Goal: Task Accomplishment & Management: Use online tool/utility

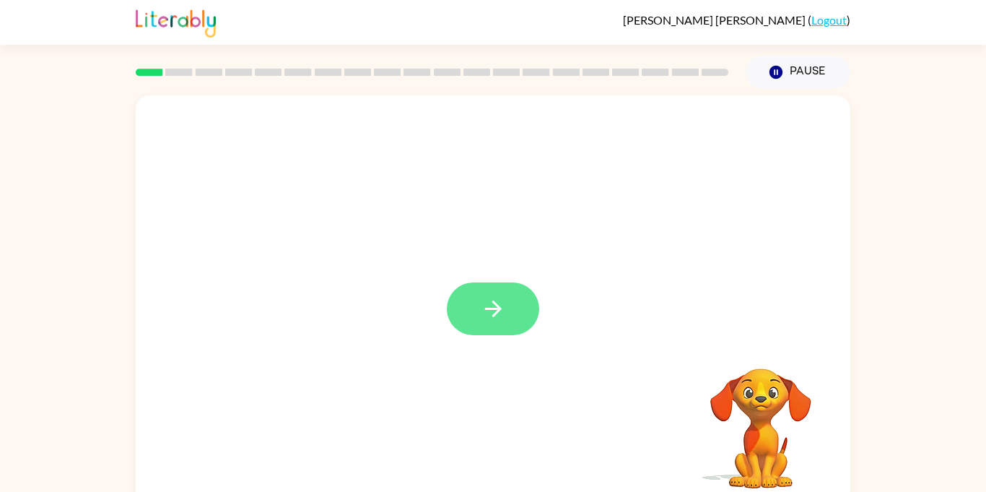
click at [512, 310] on button "button" at bounding box center [493, 308] width 92 height 53
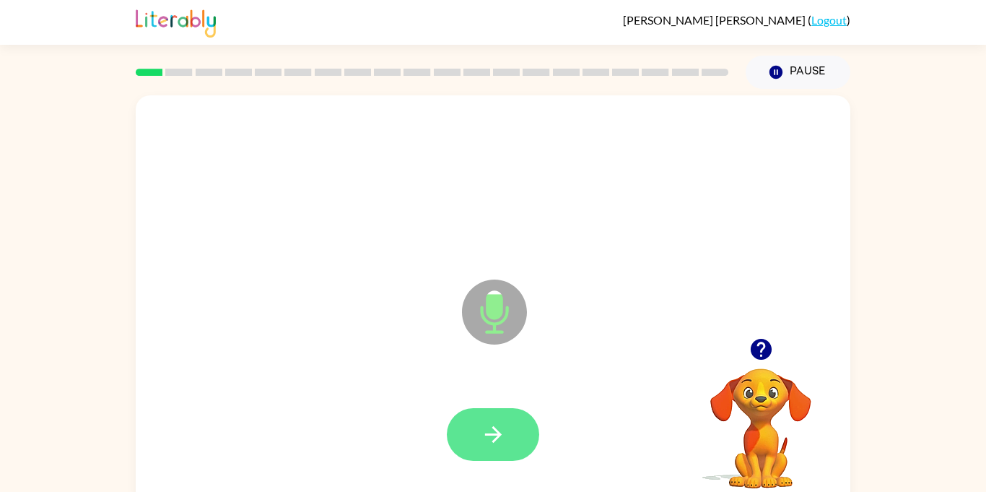
click at [475, 423] on button "button" at bounding box center [493, 434] width 92 height 53
click at [528, 434] on button "button" at bounding box center [493, 434] width 92 height 53
click at [520, 427] on button "button" at bounding box center [493, 434] width 92 height 53
click at [524, 429] on button "button" at bounding box center [493, 434] width 92 height 53
click at [514, 440] on button "button" at bounding box center [493, 434] width 92 height 53
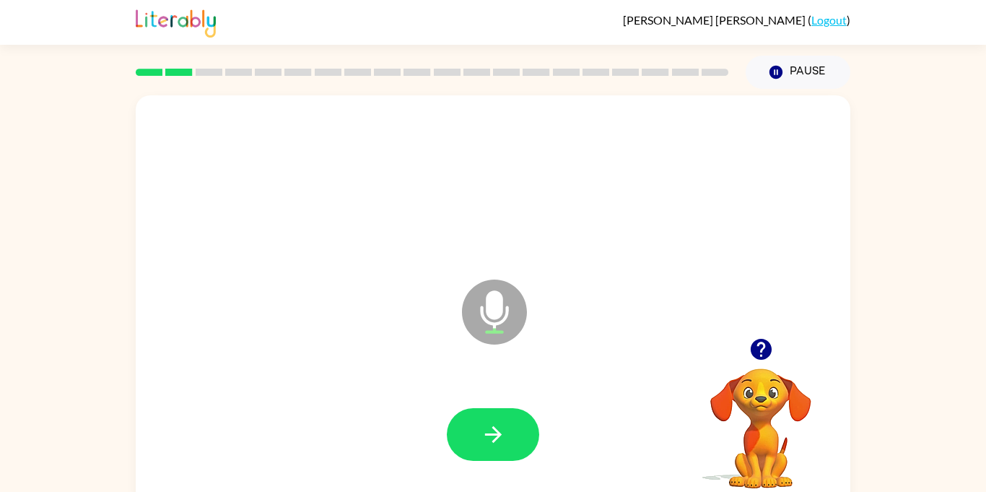
click at [514, 440] on button "button" at bounding box center [493, 434] width 92 height 53
click at [479, 418] on button "button" at bounding box center [493, 434] width 92 height 53
click at [481, 413] on button "button" at bounding box center [493, 434] width 92 height 53
click at [484, 418] on button "button" at bounding box center [493, 434] width 92 height 53
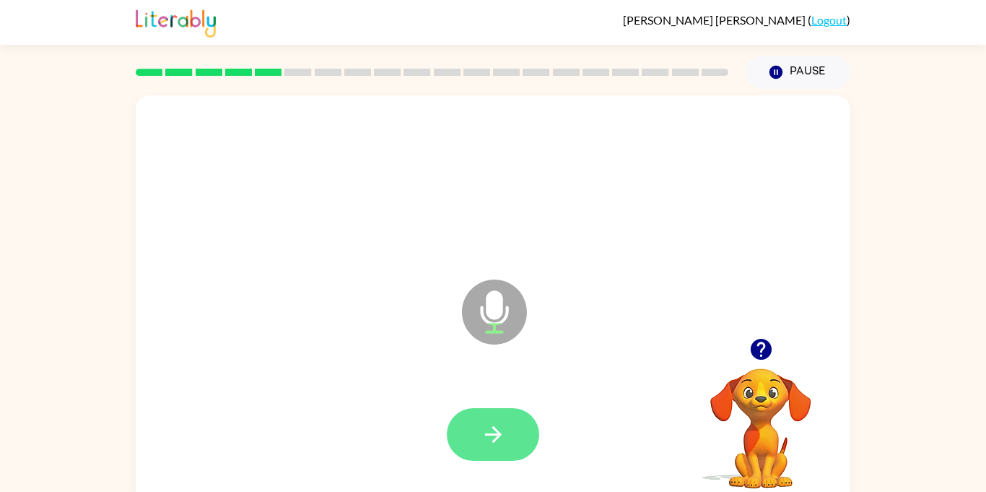
click at [490, 419] on button "button" at bounding box center [493, 434] width 92 height 53
click at [480, 415] on button "button" at bounding box center [493, 434] width 92 height 53
click at [495, 455] on button "button" at bounding box center [493, 434] width 92 height 53
click at [491, 449] on button "button" at bounding box center [493, 434] width 92 height 53
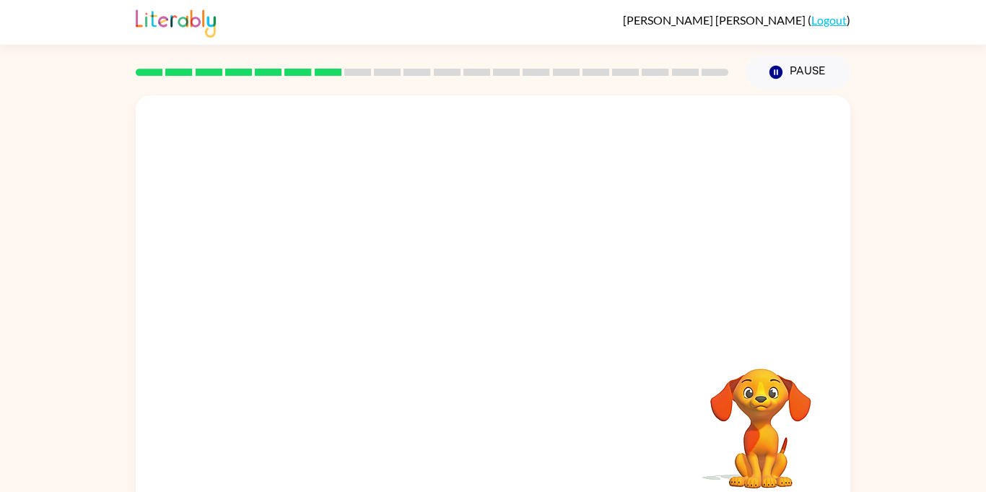
click at [530, 465] on div "Your browser must support playing .mp4 files to use Literably. Please try using…" at bounding box center [493, 301] width 715 height 412
click at [538, 446] on div "Your browser must support playing .mp4 files to use Literably. Please try using…" at bounding box center [493, 301] width 715 height 412
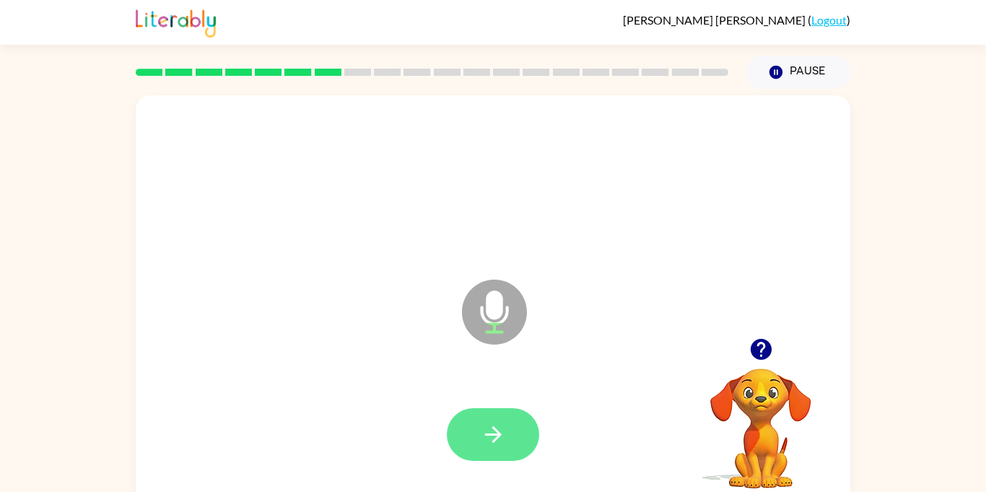
click at [515, 427] on button "button" at bounding box center [493, 434] width 92 height 53
click at [513, 446] on button "button" at bounding box center [493, 434] width 92 height 53
click at [510, 443] on button "button" at bounding box center [493, 434] width 92 height 53
click at [507, 438] on button "button" at bounding box center [493, 434] width 92 height 53
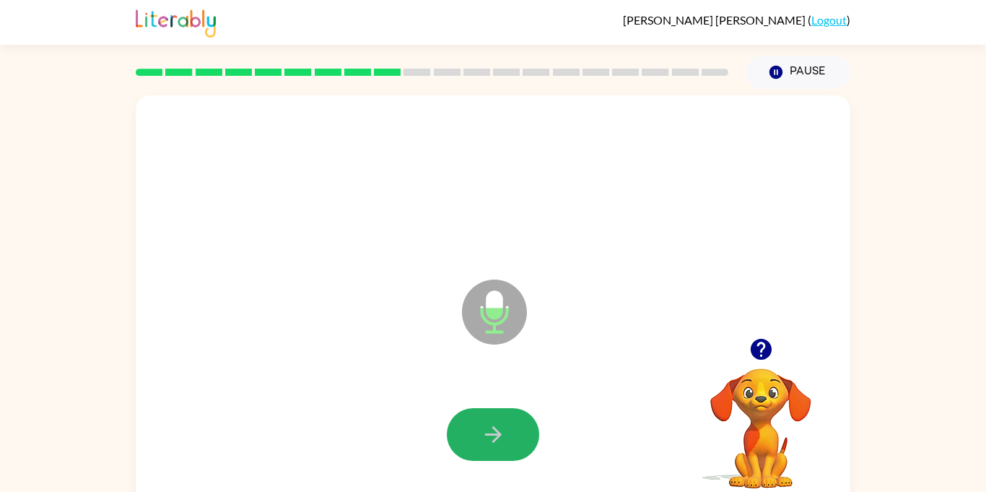
click at [507, 438] on button "button" at bounding box center [493, 434] width 92 height 53
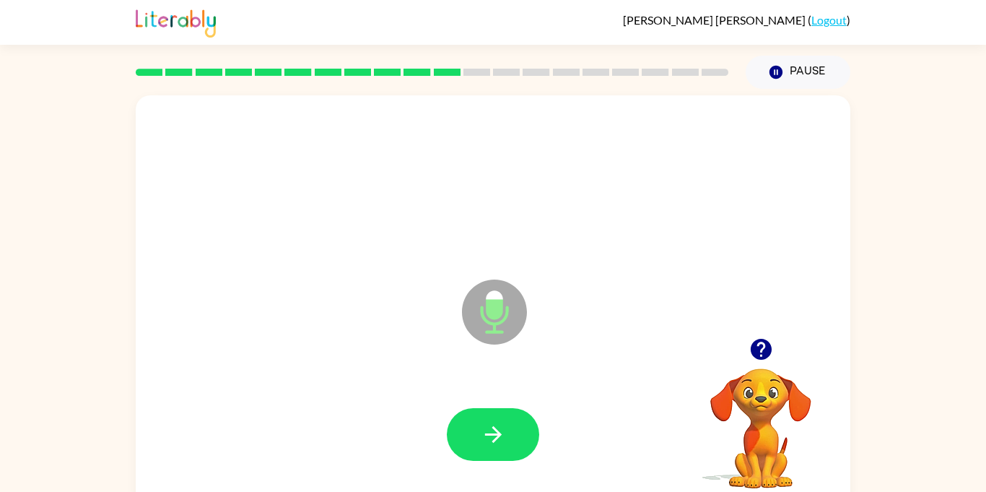
click at [499, 432] on icon "button" at bounding box center [493, 434] width 25 height 25
click at [502, 434] on icon "button" at bounding box center [493, 434] width 25 height 25
click at [501, 433] on icon "button" at bounding box center [493, 434] width 25 height 25
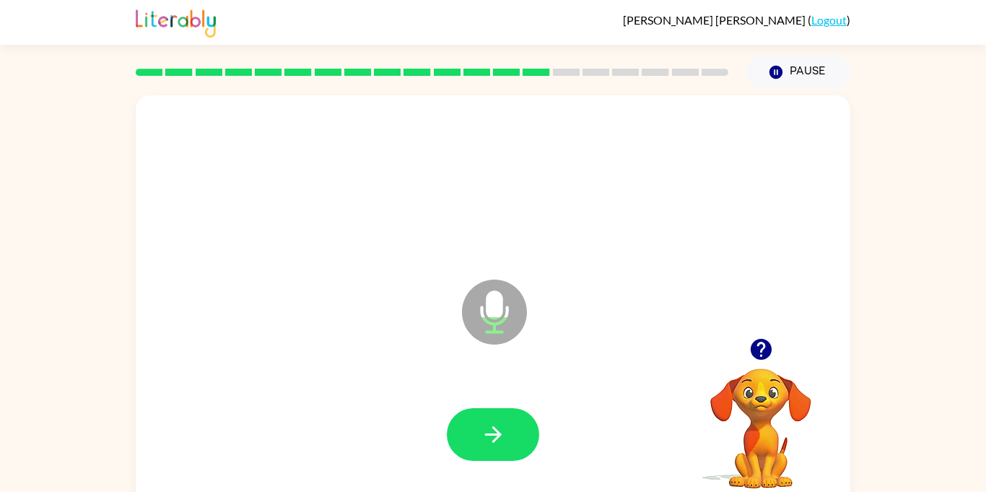
click at [501, 433] on icon "button" at bounding box center [493, 434] width 25 height 25
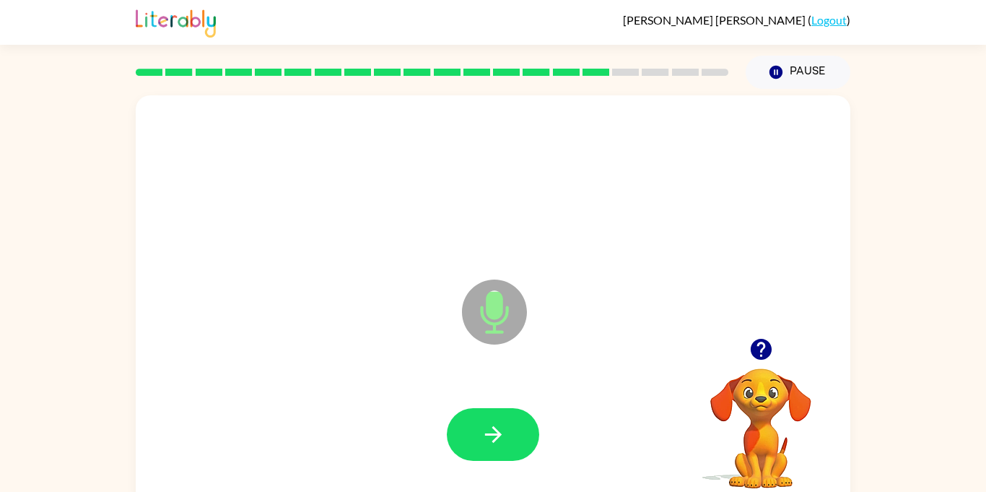
click at [501, 433] on icon "button" at bounding box center [493, 434] width 25 height 25
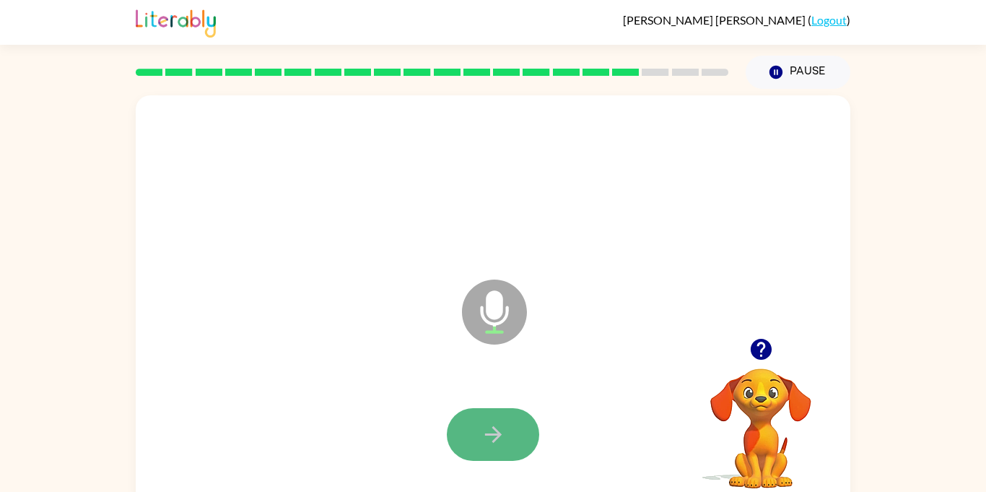
click at [525, 435] on button "button" at bounding box center [493, 434] width 92 height 53
click at [526, 435] on button "button" at bounding box center [493, 434] width 92 height 53
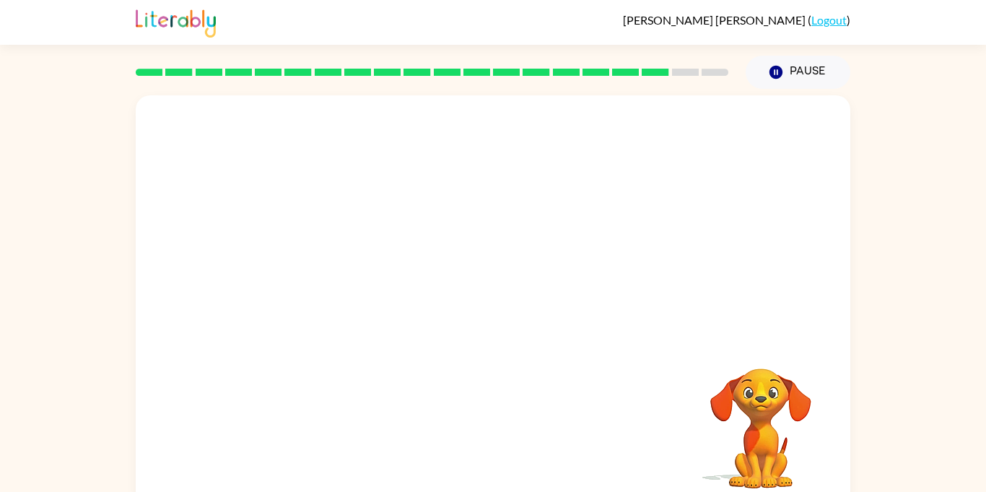
click at [564, 429] on div "Your browser must support playing .mp4 files to use Literably. Please try using…" at bounding box center [493, 301] width 715 height 412
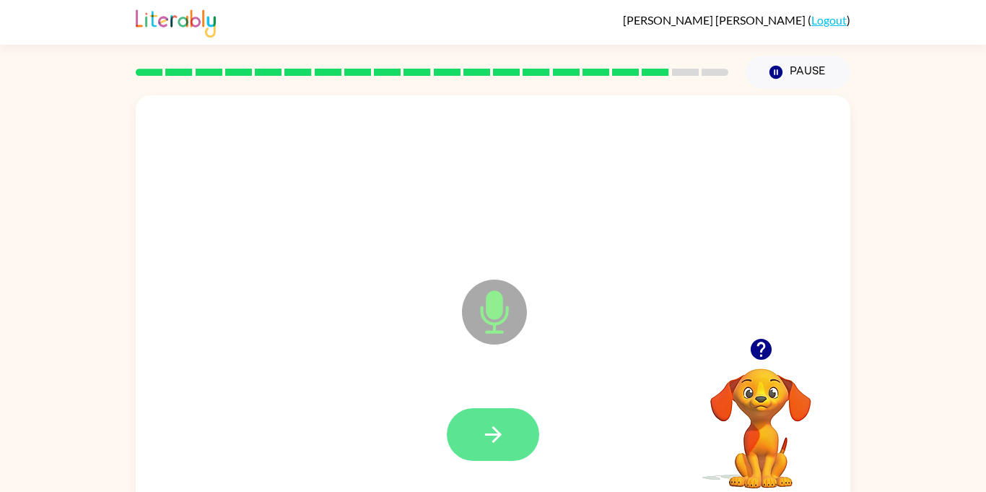
click at [469, 422] on button "button" at bounding box center [493, 434] width 92 height 53
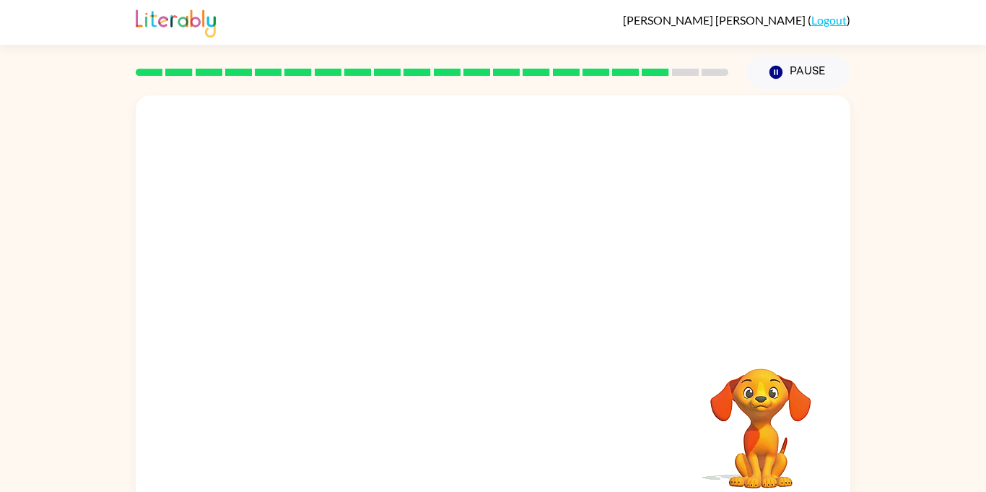
click at [471, 422] on div "Your browser must support playing .mp4 files to use Literably. Please try using…" at bounding box center [493, 301] width 715 height 412
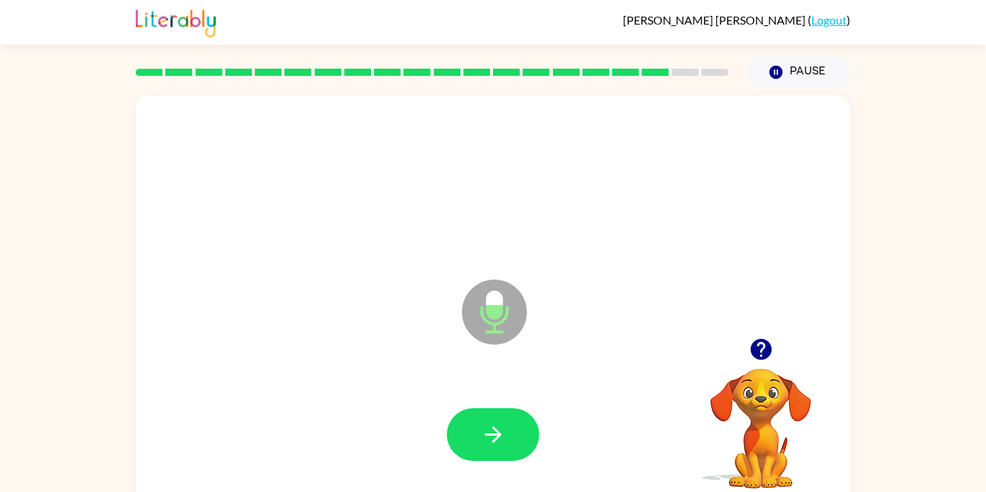
click at [517, 409] on button "button" at bounding box center [493, 434] width 92 height 53
click at [513, 424] on button "button" at bounding box center [493, 434] width 92 height 53
click at [512, 422] on button "button" at bounding box center [493, 434] width 92 height 53
click at [512, 424] on button "button" at bounding box center [493, 434] width 92 height 53
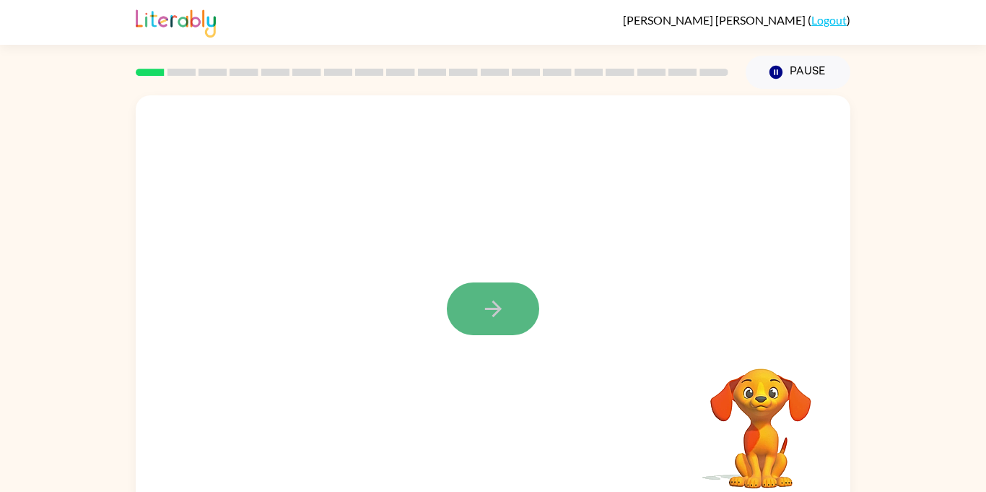
click at [496, 284] on button "button" at bounding box center [493, 308] width 92 height 53
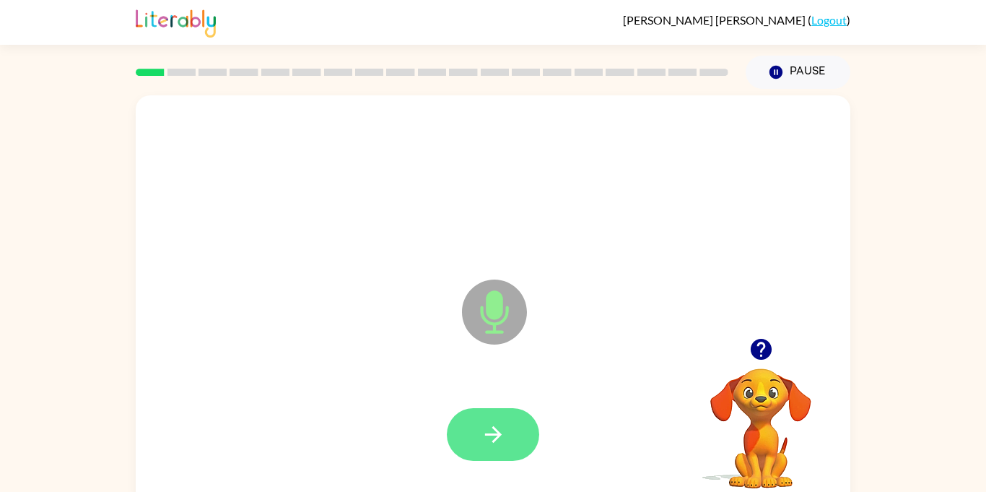
click at [510, 432] on button "button" at bounding box center [493, 434] width 92 height 53
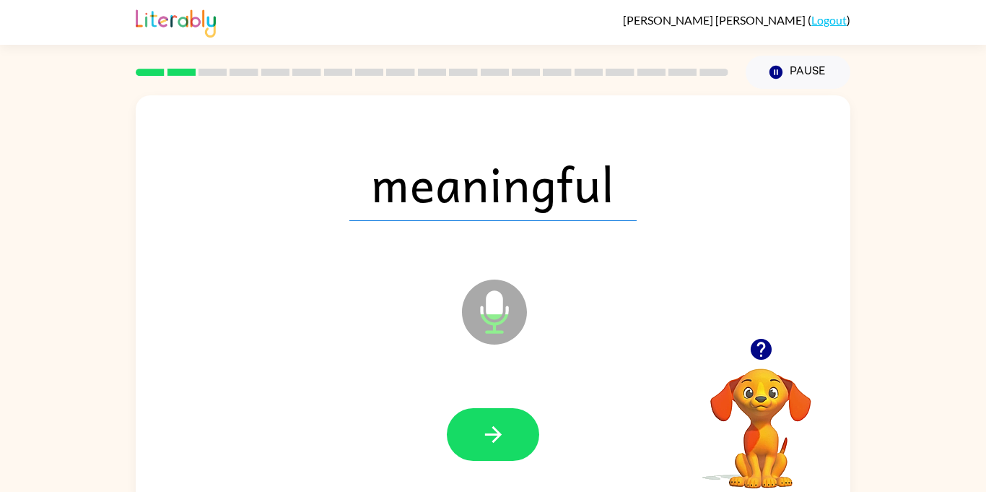
click at [510, 433] on button "button" at bounding box center [493, 434] width 92 height 53
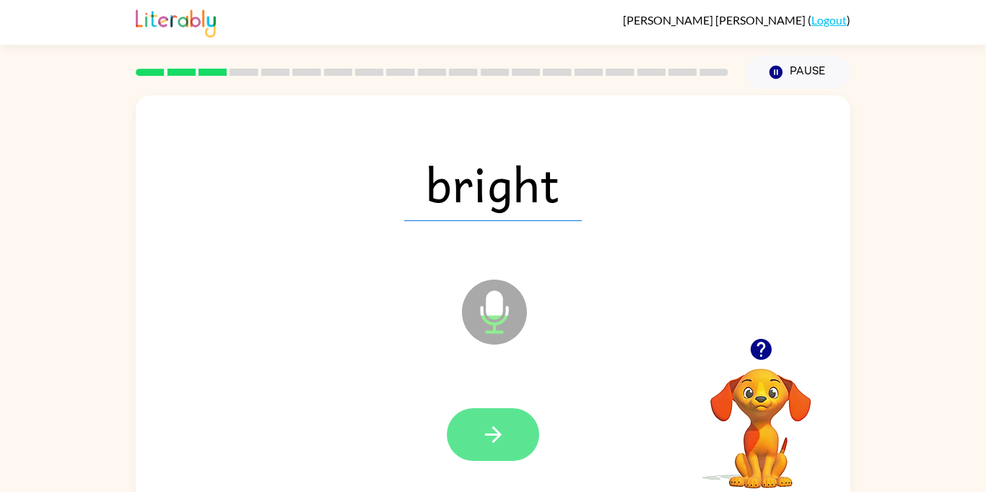
click at [513, 437] on button "button" at bounding box center [493, 434] width 92 height 53
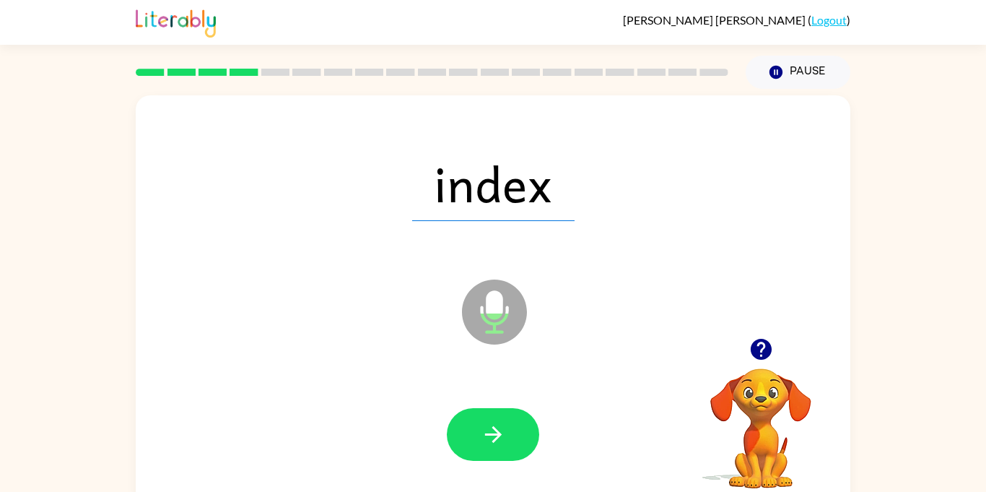
click at [513, 437] on button "button" at bounding box center [493, 434] width 92 height 53
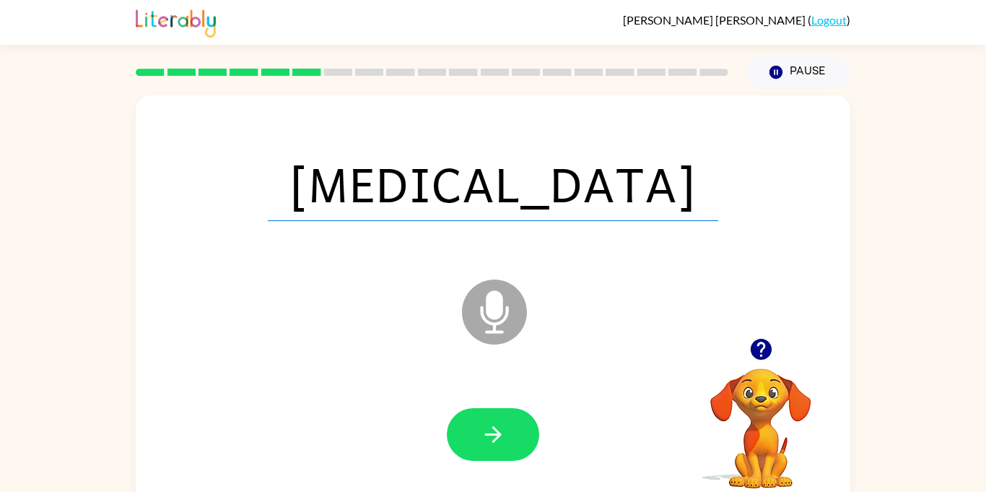
click at [513, 437] on button "button" at bounding box center [493, 434] width 92 height 53
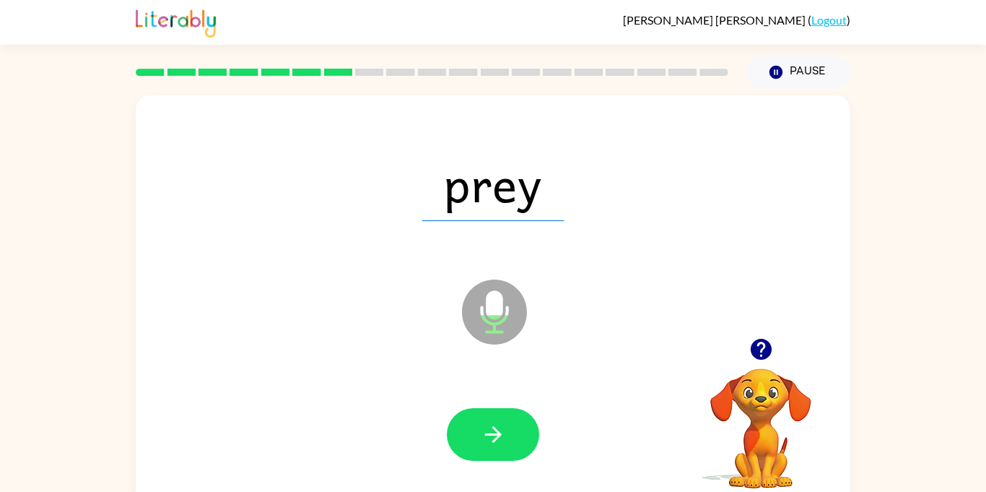
click at [513, 437] on button "button" at bounding box center [493, 434] width 92 height 53
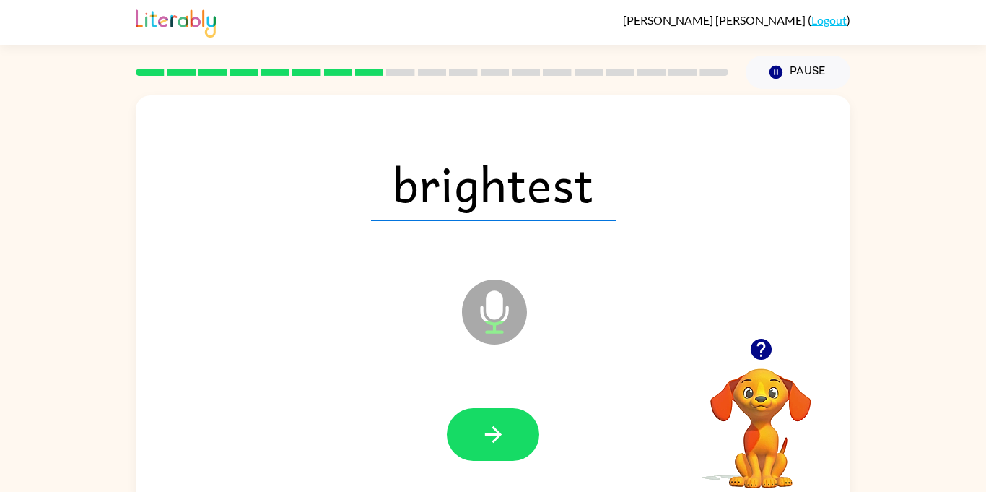
click at [513, 437] on button "button" at bounding box center [493, 434] width 92 height 53
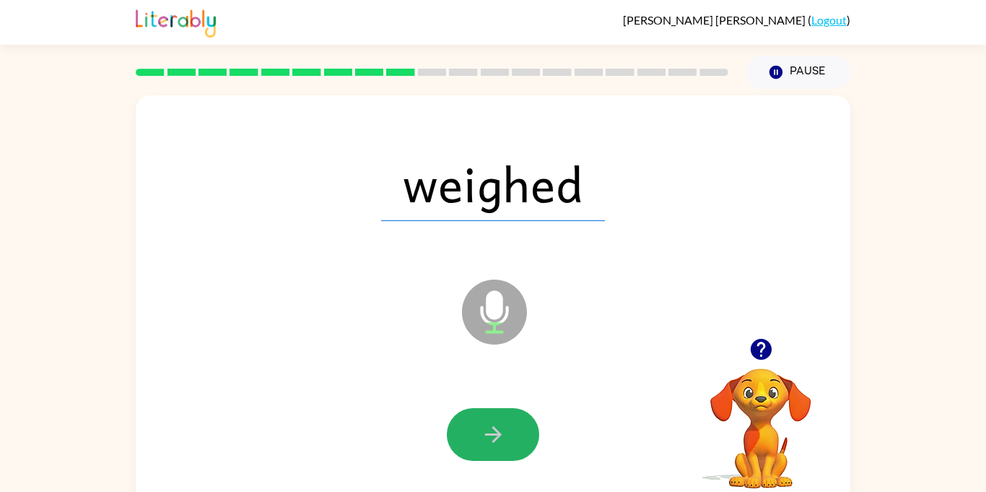
click at [513, 437] on button "button" at bounding box center [493, 434] width 92 height 53
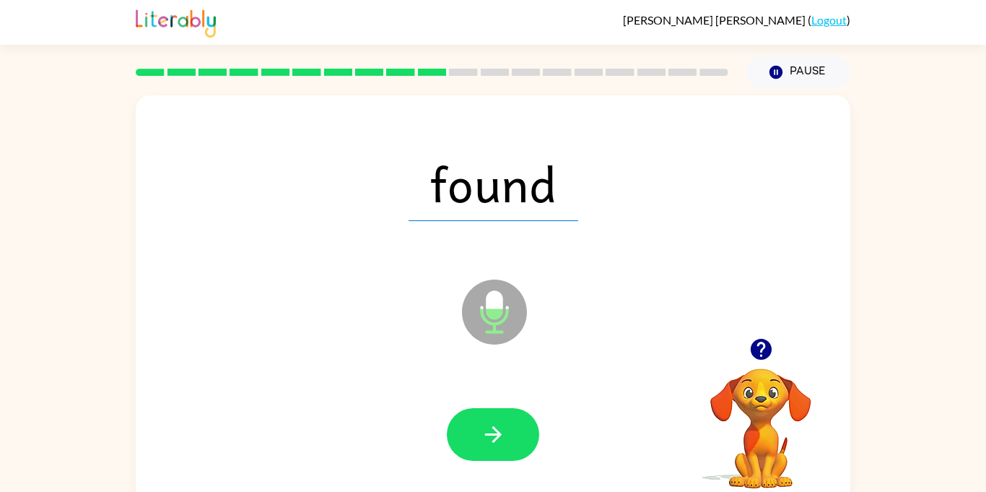
click at [513, 437] on button "button" at bounding box center [493, 434] width 92 height 53
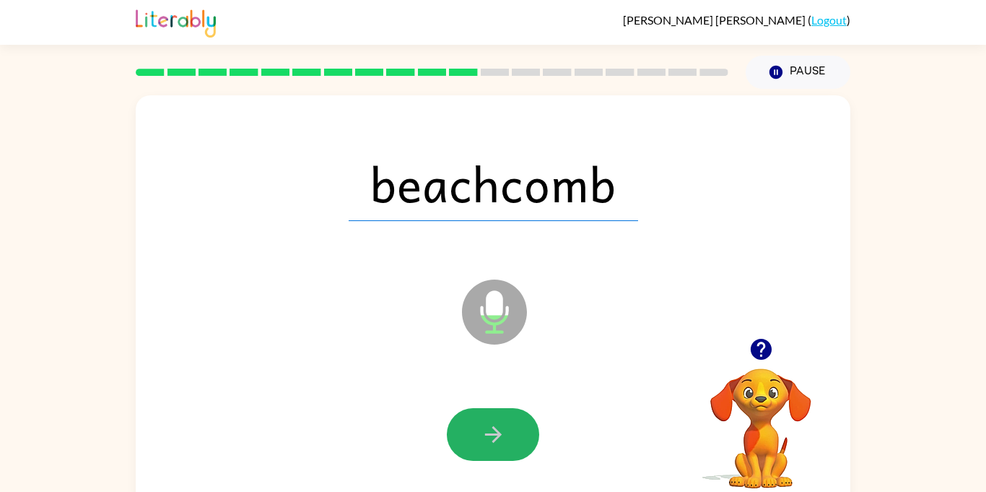
click at [513, 437] on button "button" at bounding box center [493, 434] width 92 height 53
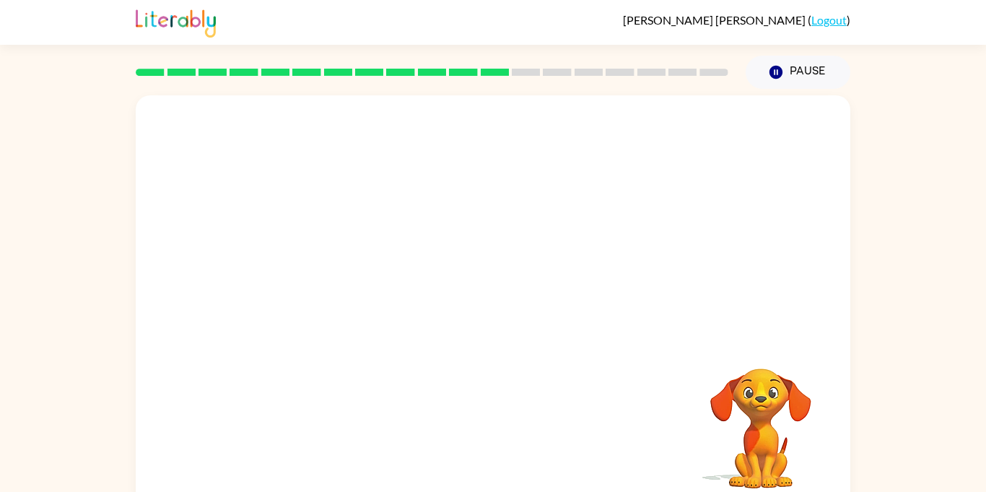
click at [513, 437] on div "Your browser must support playing .mp4 files to use Literably. Please try using…" at bounding box center [493, 301] width 715 height 412
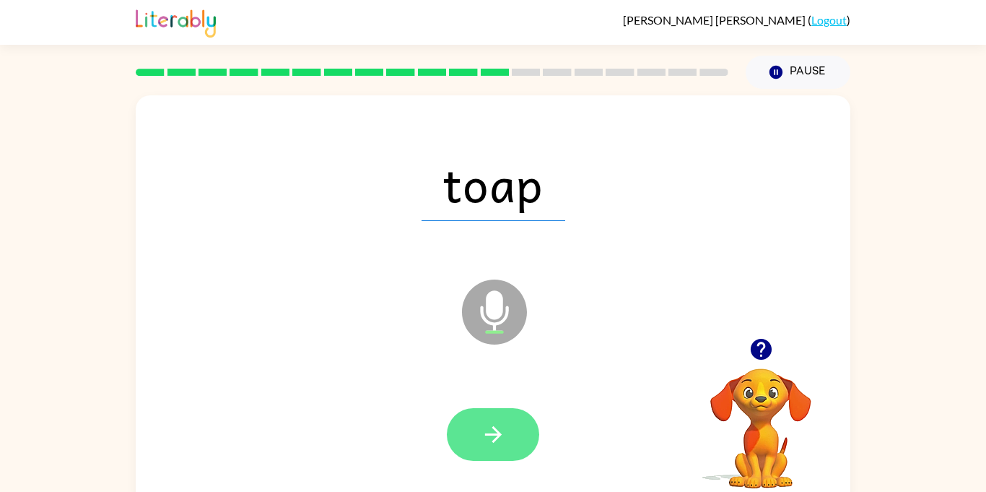
click at [503, 422] on icon "button" at bounding box center [493, 434] width 25 height 25
click at [528, 440] on button "button" at bounding box center [493, 434] width 92 height 53
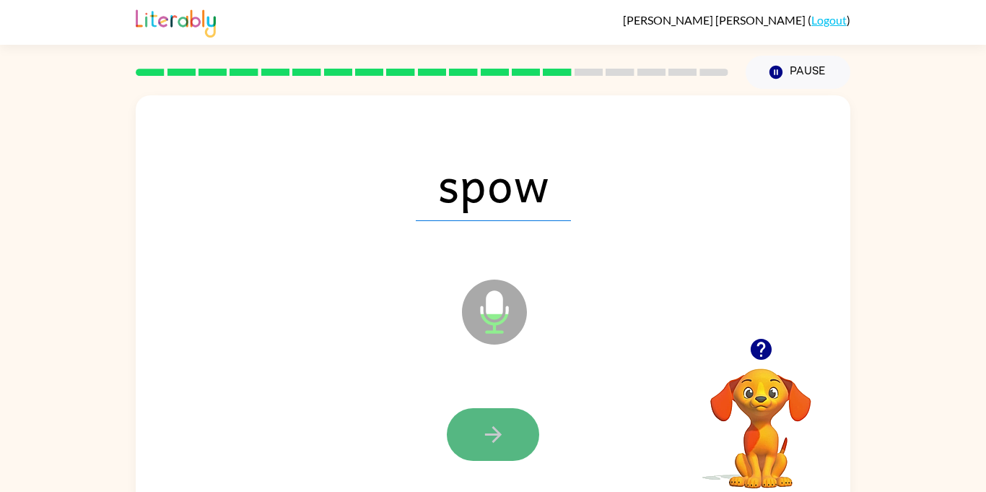
click at [530, 440] on button "button" at bounding box center [493, 434] width 92 height 53
click at [531, 442] on button "button" at bounding box center [493, 434] width 92 height 53
click at [502, 438] on icon "button" at bounding box center [493, 434] width 25 height 25
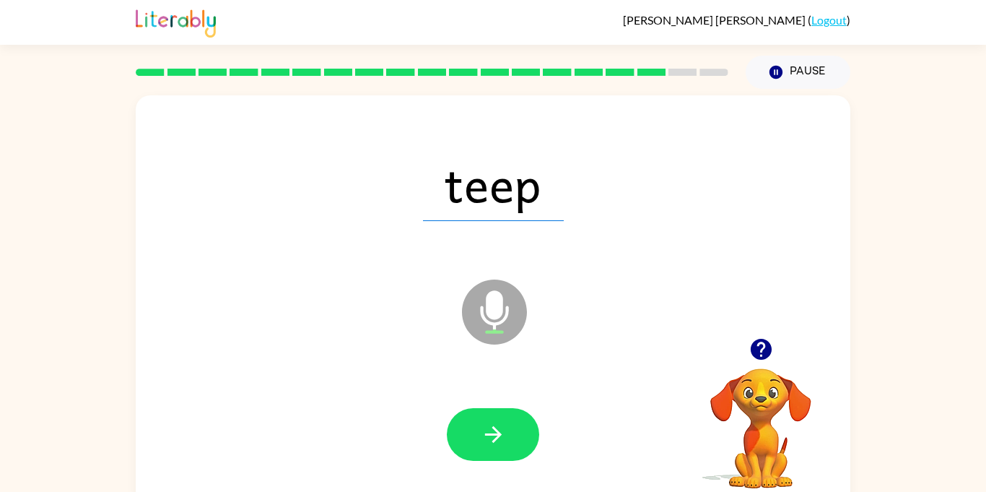
click at [447, 422] on div at bounding box center [493, 434] width 92 height 53
click at [472, 422] on button "button" at bounding box center [493, 434] width 92 height 53
click at [471, 421] on button "button" at bounding box center [493, 434] width 92 height 53
